Goal: Task Accomplishment & Management: Manage account settings

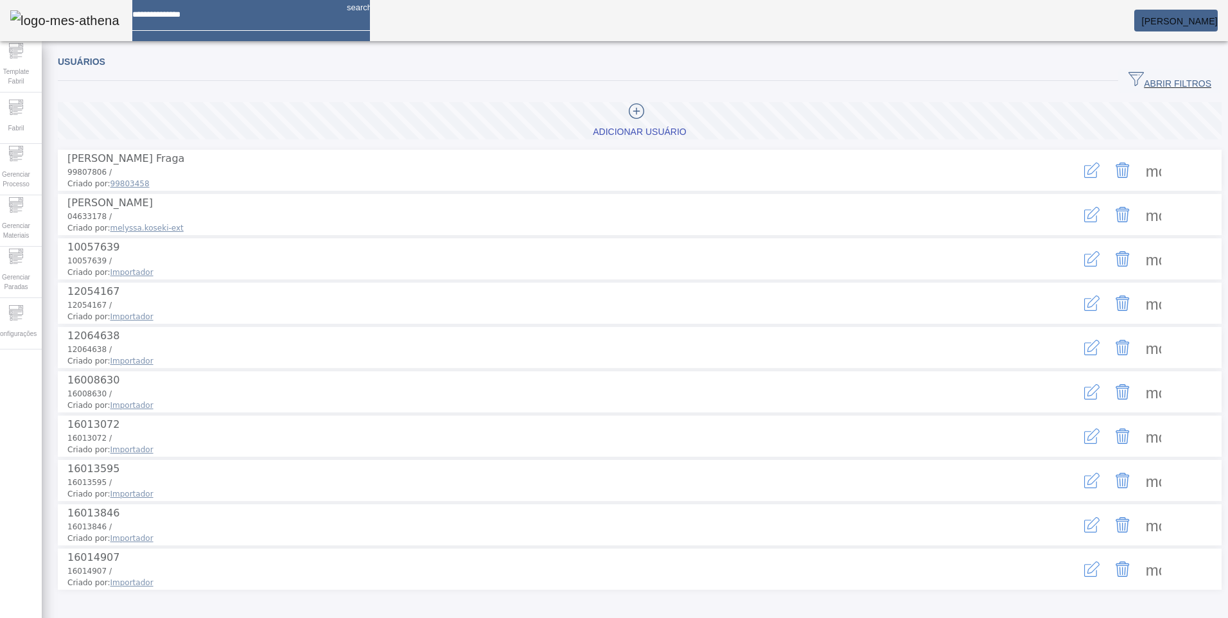
click at [1167, 74] on span "ABRIR FILTROS" at bounding box center [1169, 80] width 83 height 19
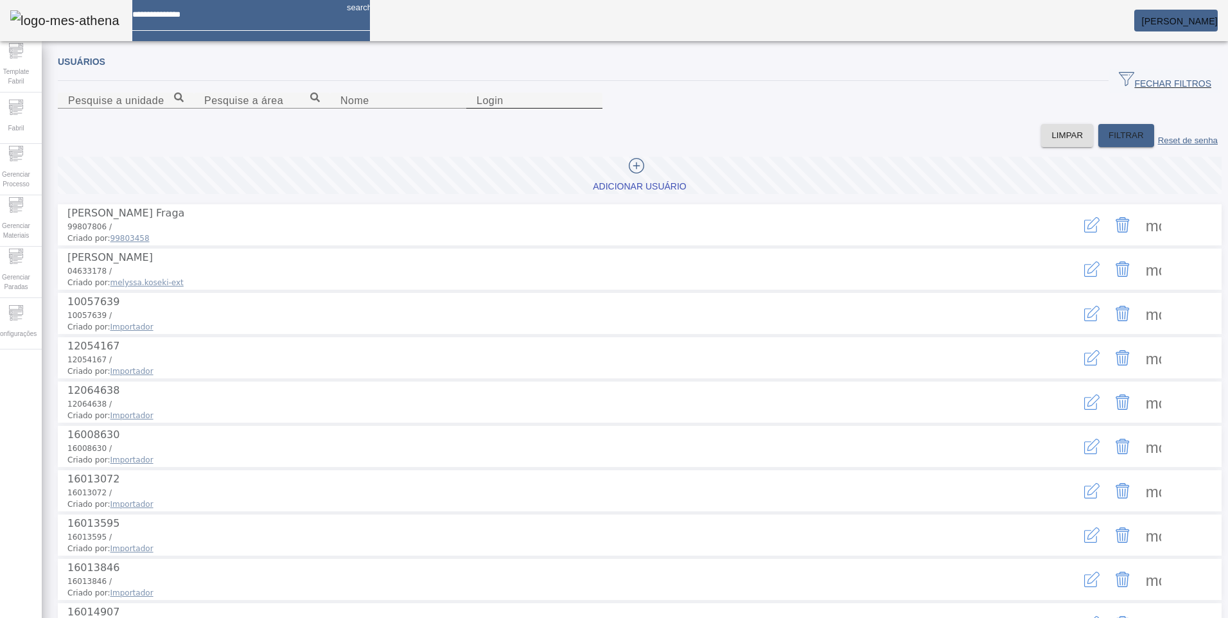
click at [592, 109] on input "Login" at bounding box center [534, 100] width 116 height 15
type input "*******"
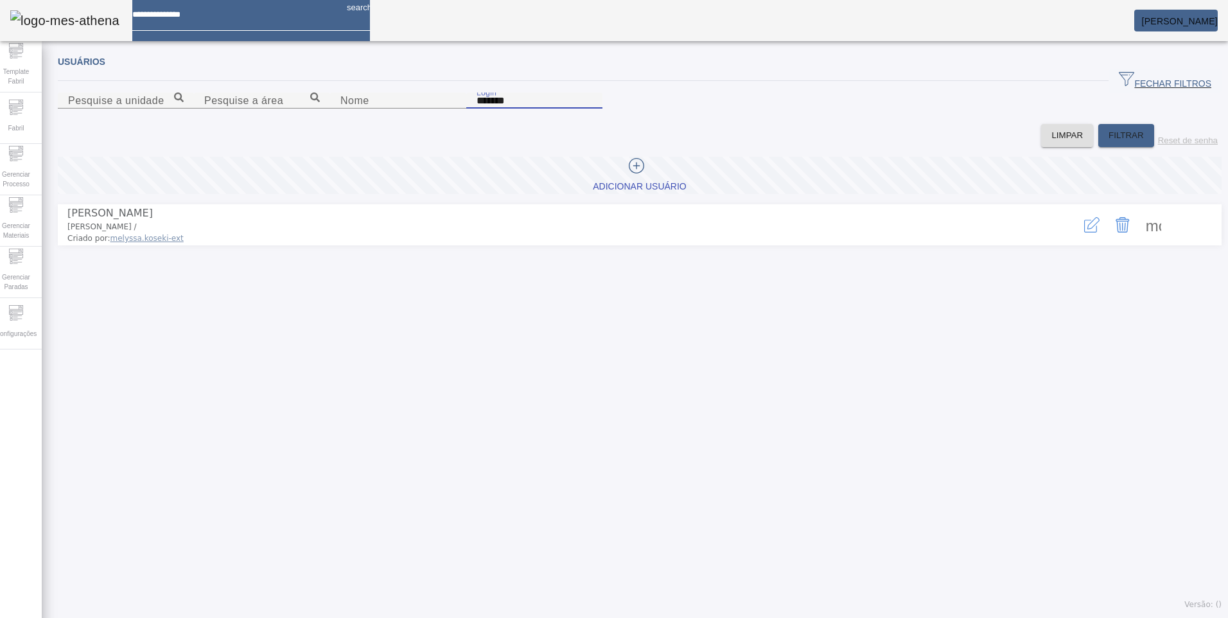
click at [1084, 232] on icon "button" at bounding box center [1091, 224] width 15 height 15
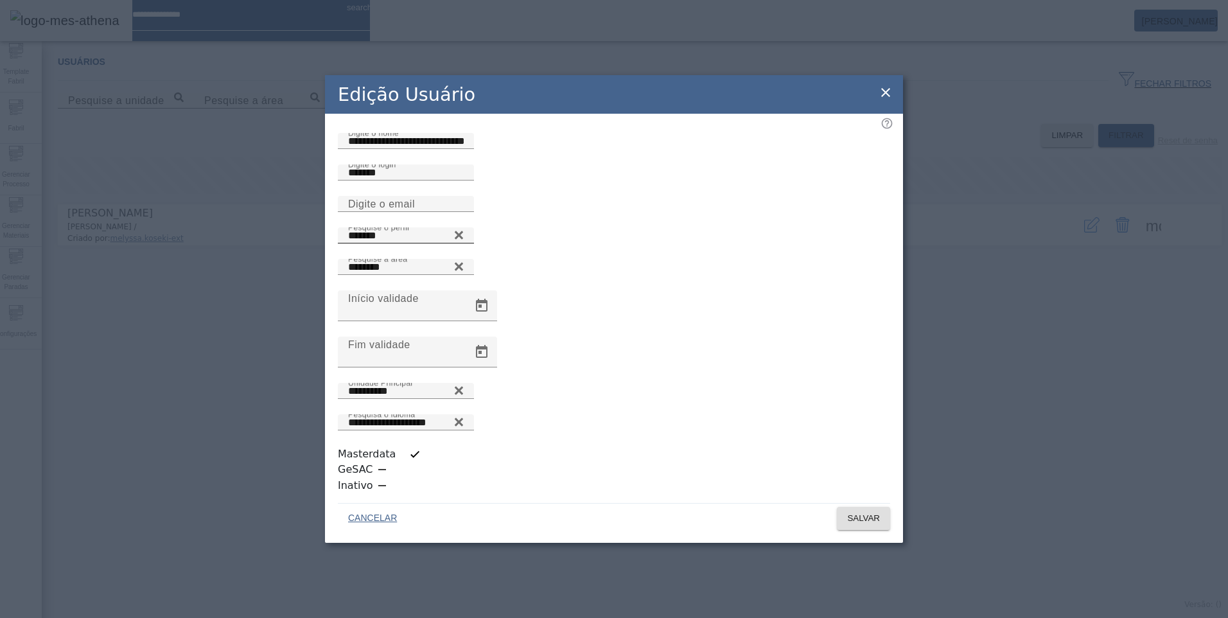
click at [463, 240] on icon at bounding box center [459, 235] width 8 height 8
click at [464, 243] on input "Pesquise o perfil" at bounding box center [406, 235] width 116 height 15
click at [464, 237] on icon at bounding box center [459, 232] width 10 height 10
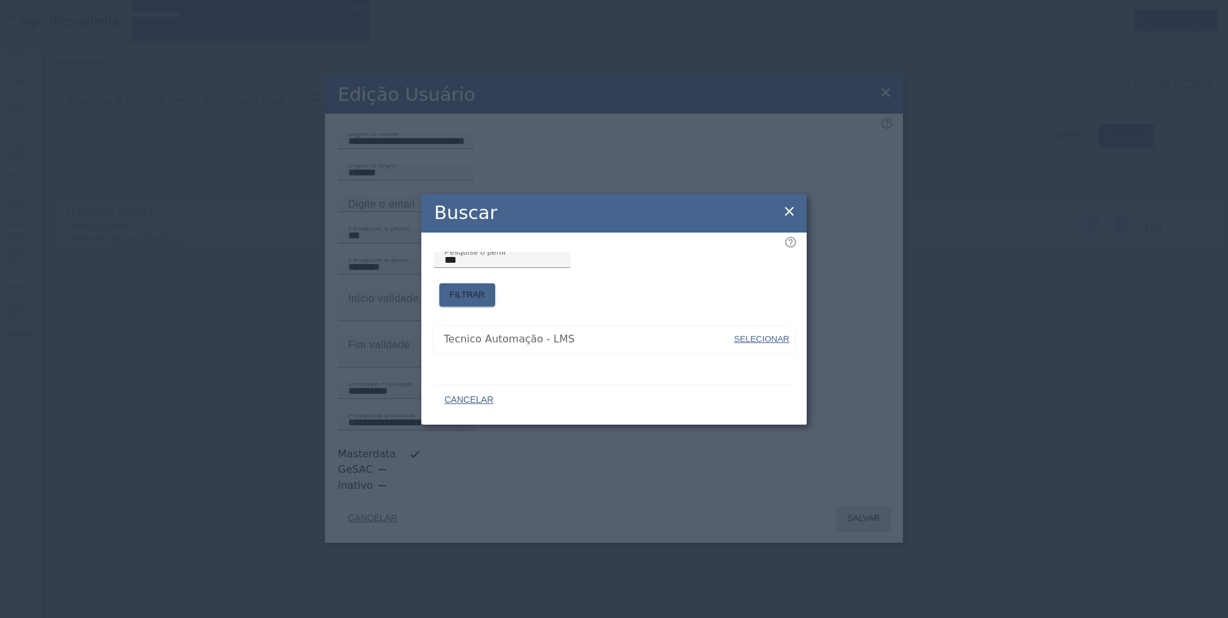
click at [766, 337] on span "SELECIONAR" at bounding box center [761, 339] width 55 height 13
type input "**********"
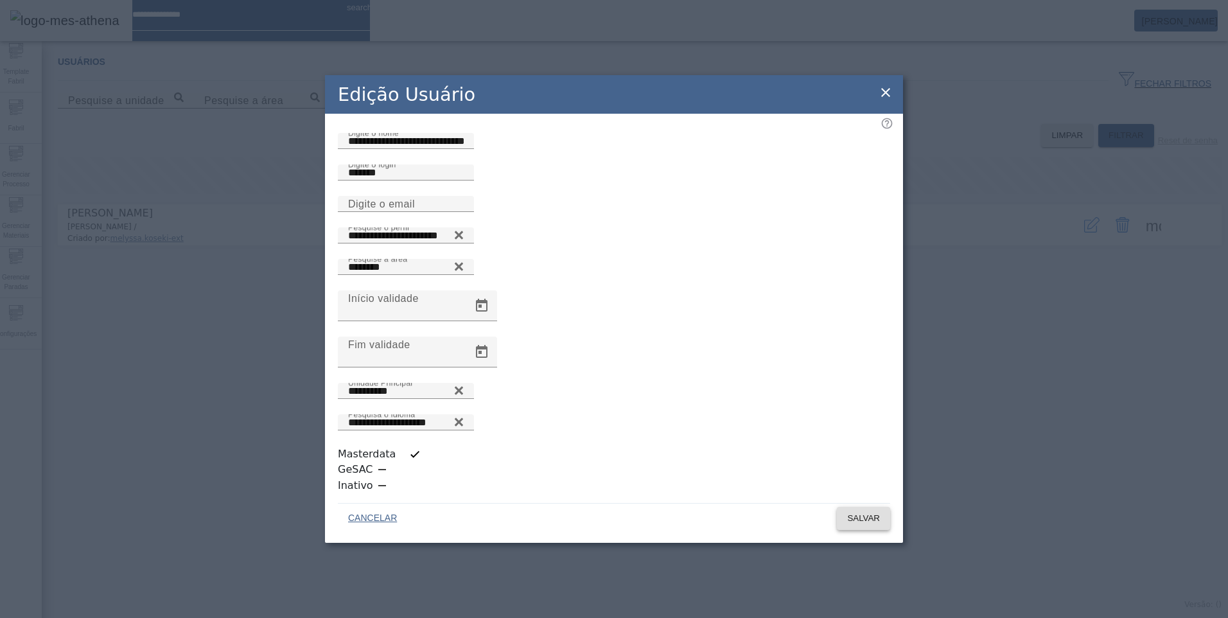
click at [853, 507] on span at bounding box center [863, 518] width 53 height 31
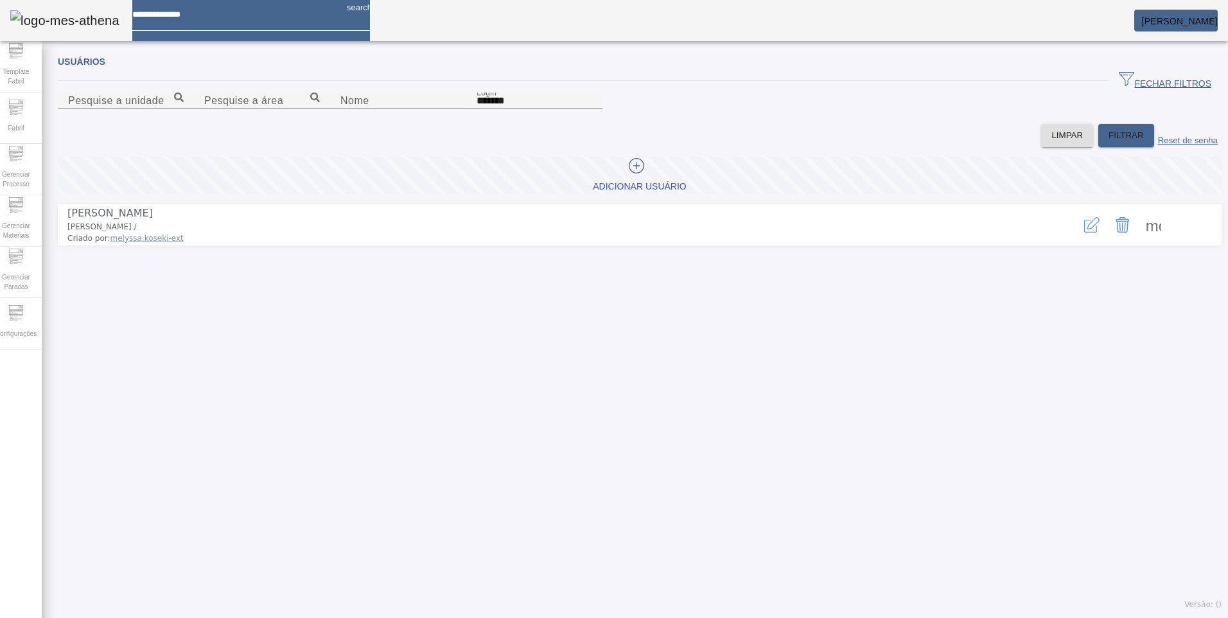
click at [1084, 232] on icon "button" at bounding box center [1091, 224] width 15 height 15
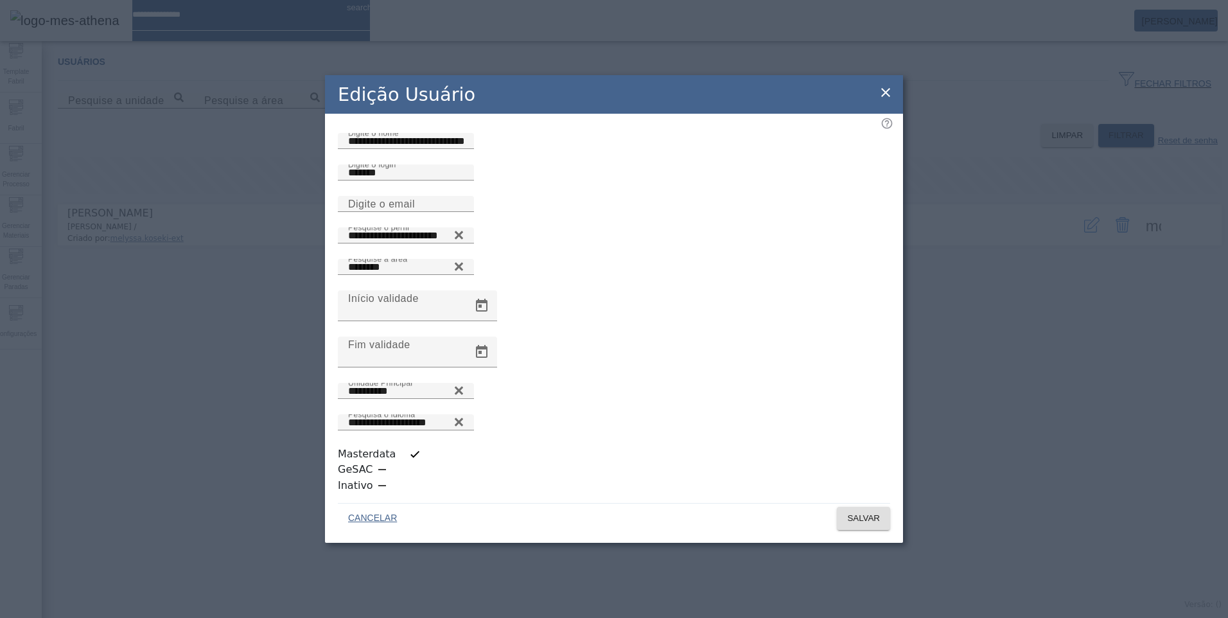
click at [886, 100] on icon at bounding box center [885, 92] width 15 height 15
